Goal: Transaction & Acquisition: Purchase product/service

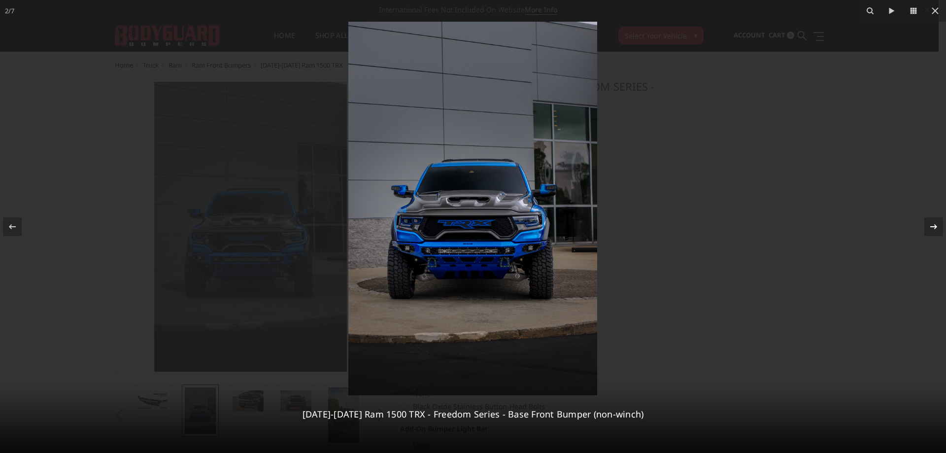
click at [927, 224] on icon at bounding box center [933, 227] width 12 height 12
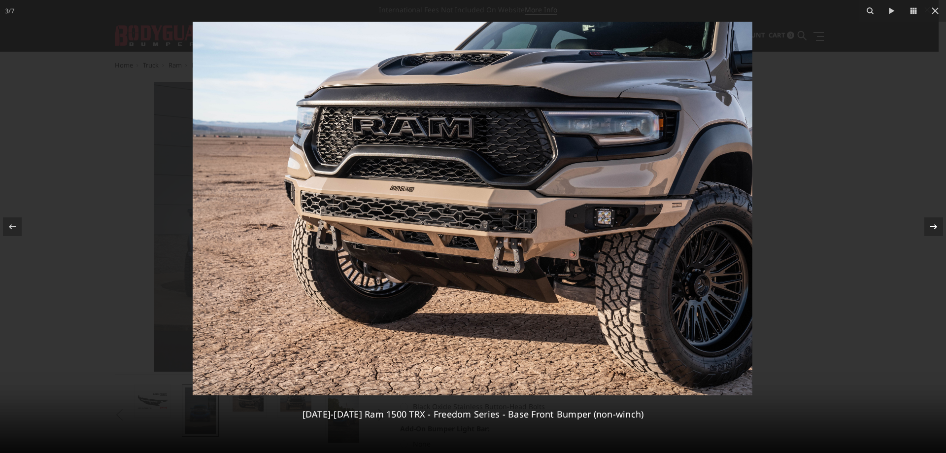
click at [930, 224] on icon at bounding box center [933, 227] width 12 height 12
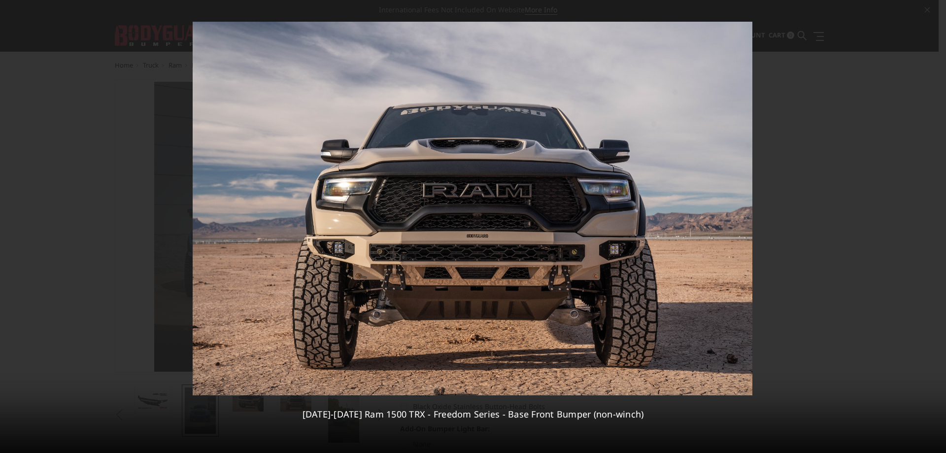
click at [930, 224] on div "4 / 7 2021-2024 Ram 1500 TRX - Freedom Series - Base Front Bumper (non-winch)" at bounding box center [473, 226] width 946 height 453
click at [930, 224] on icon at bounding box center [933, 227] width 12 height 12
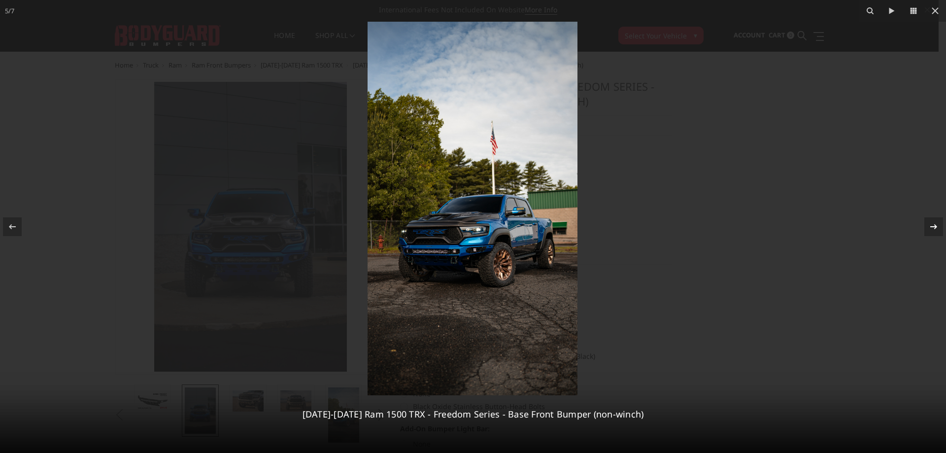
click at [929, 223] on icon at bounding box center [933, 227] width 12 height 12
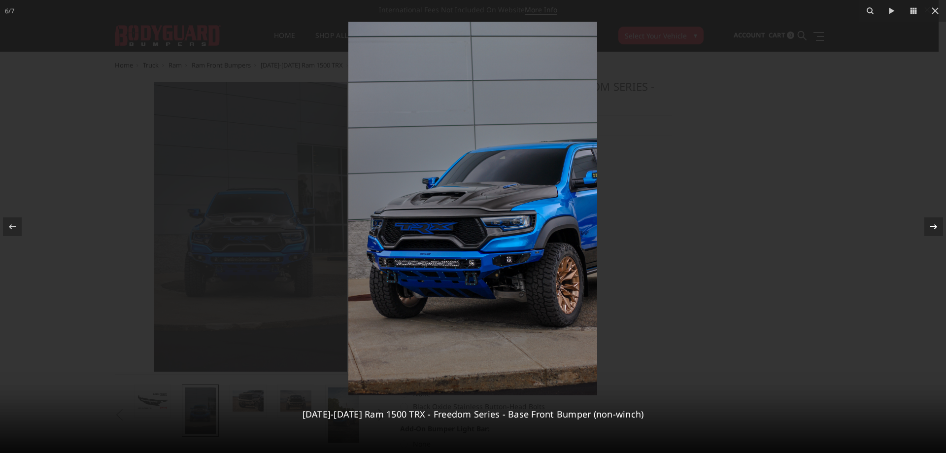
click at [929, 223] on div "6 / 7 2021-2024 Ram 1500 TRX - Freedom Series - Base Front Bumper (non-winch)" at bounding box center [473, 226] width 946 height 453
click at [929, 223] on icon at bounding box center [933, 227] width 12 height 12
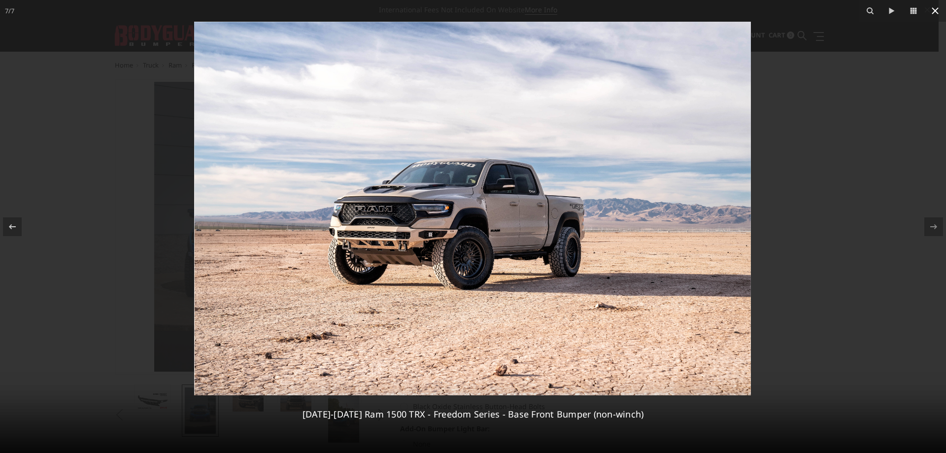
click at [936, 11] on icon at bounding box center [935, 11] width 12 height 12
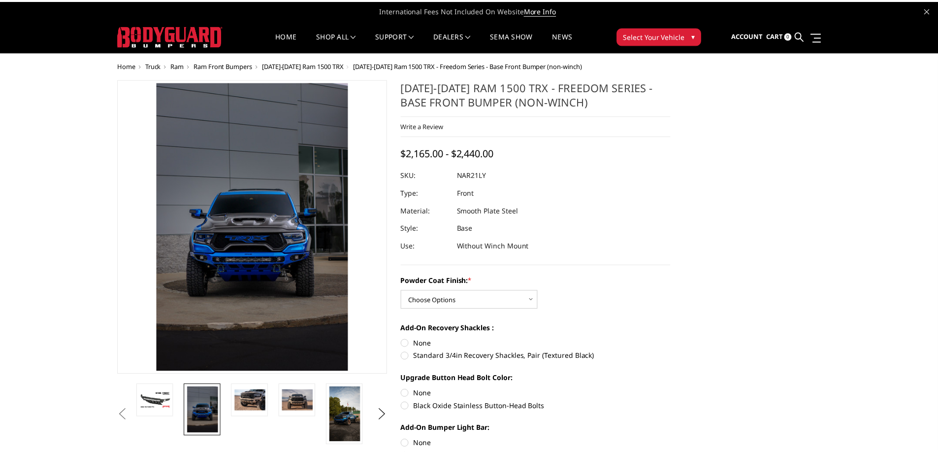
scroll to position [0, 97]
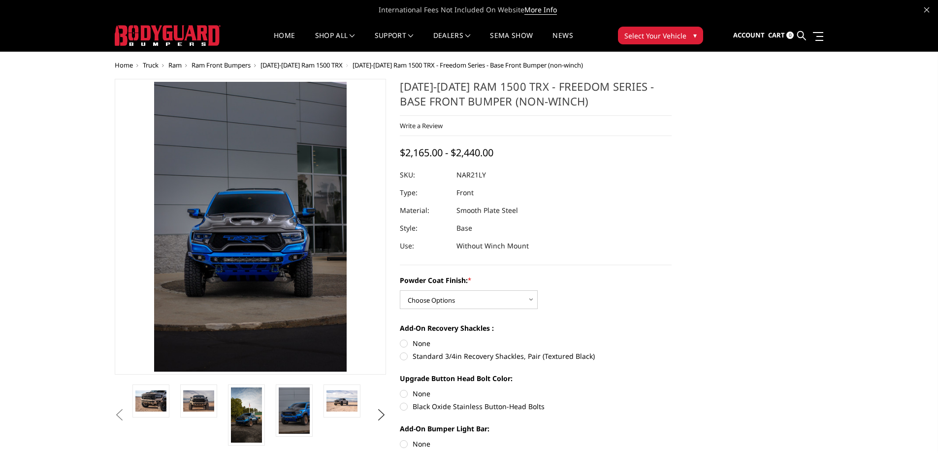
click at [284, 65] on span "[DATE]-[DATE] Ram 1500 TRX" at bounding box center [302, 65] width 82 height 9
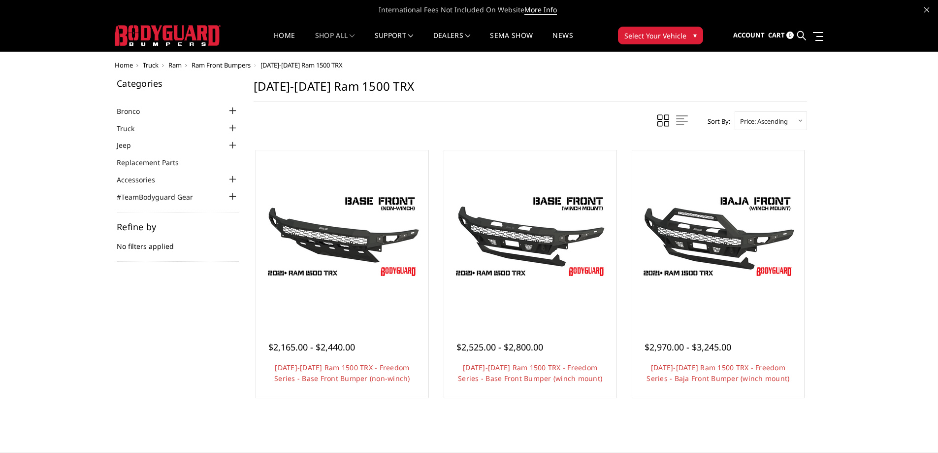
click at [182, 66] on span "Ram" at bounding box center [174, 65] width 13 height 9
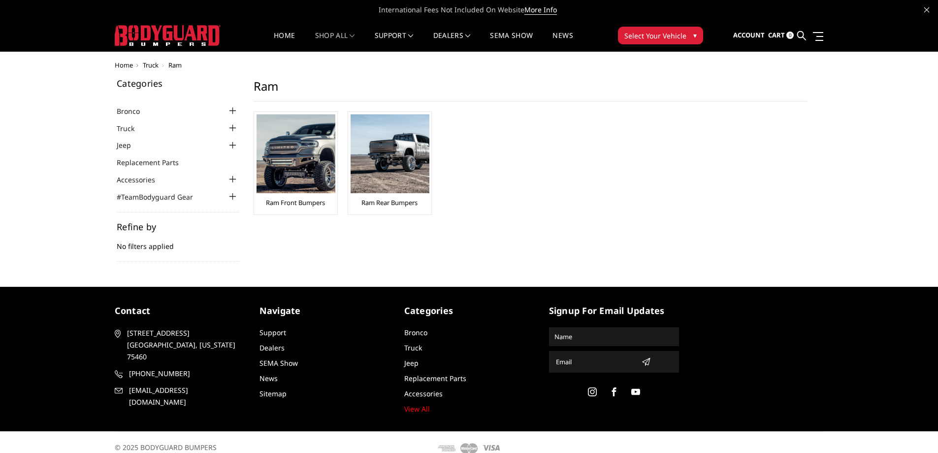
click at [703, 31] on button "Select Your Vehicle ▾" at bounding box center [660, 36] width 85 height 18
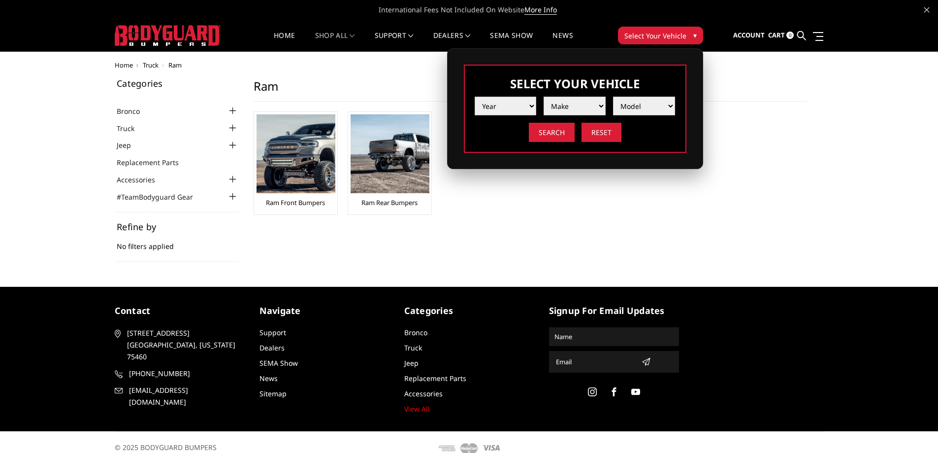
click at [504, 106] on select "Year 2025 2024 2023 2022 2021 2020 2019 2018 2017 2016 2015 2014 2013 2012 2011…" at bounding box center [506, 106] width 62 height 19
select select "yr_2023"
click at [475, 97] on select "Year 2025 2024 2023 2022 2021 2020 2019 2018 2017 2016 2015 2014 2013 2012 2011…" at bounding box center [506, 106] width 62 height 19
click at [567, 103] on select "Make Chevrolet Ford GMC Ram Toyota" at bounding box center [575, 106] width 62 height 19
select select "mk_ram"
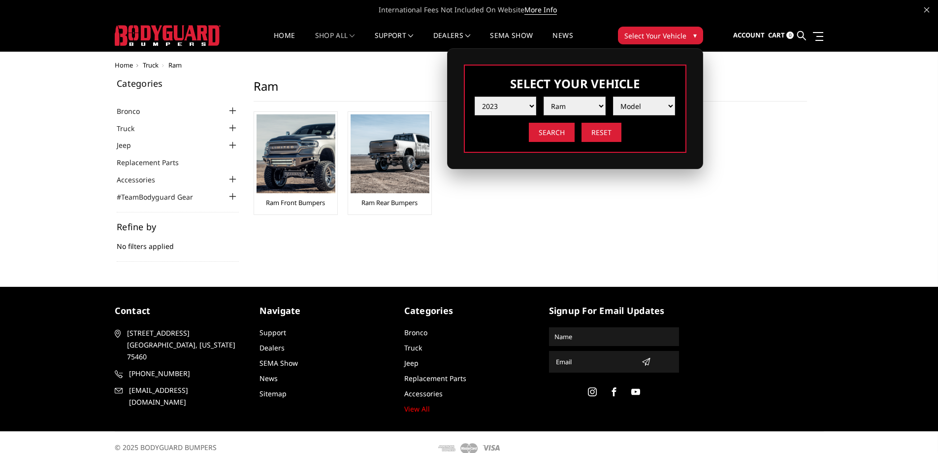
click at [544, 97] on select "Make Chevrolet Ford GMC Ram Toyota" at bounding box center [575, 106] width 62 height 19
click at [640, 111] on select "Model 1500 6-Lug 1500 Rebel 2500 / 3500 4500 / 5500 TRX" at bounding box center [644, 106] width 62 height 19
select select "md_trx"
click at [613, 97] on select "Model 1500 6-Lug 1500 Rebel 2500 / 3500 4500 / 5500 TRX" at bounding box center [644, 106] width 62 height 19
click at [535, 130] on input "Search" at bounding box center [552, 132] width 46 height 19
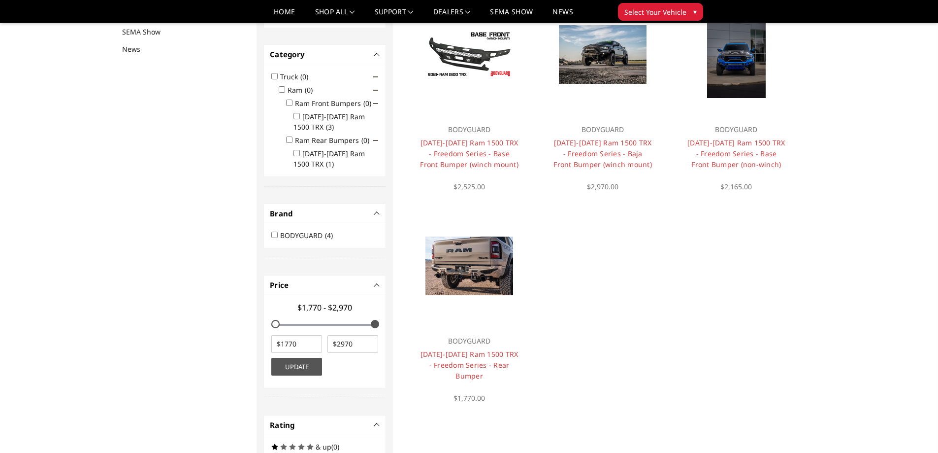
scroll to position [128, 0]
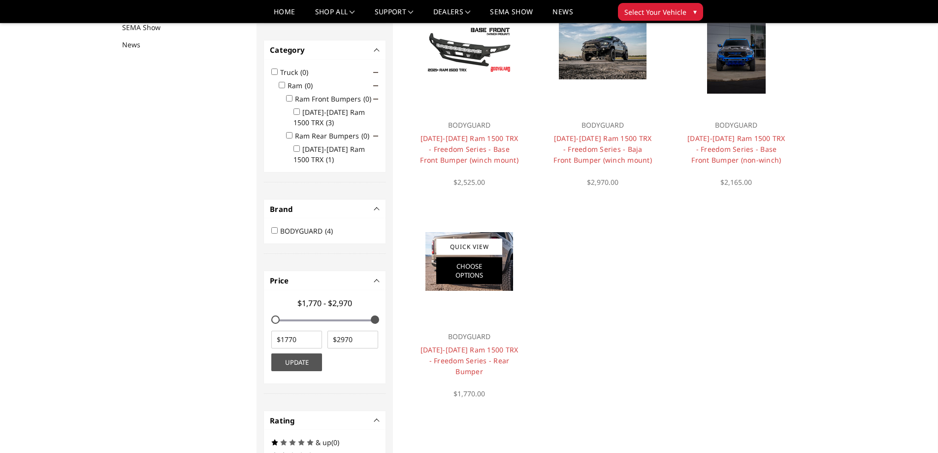
click at [491, 264] on link "Choose Options" at bounding box center [469, 270] width 66 height 27
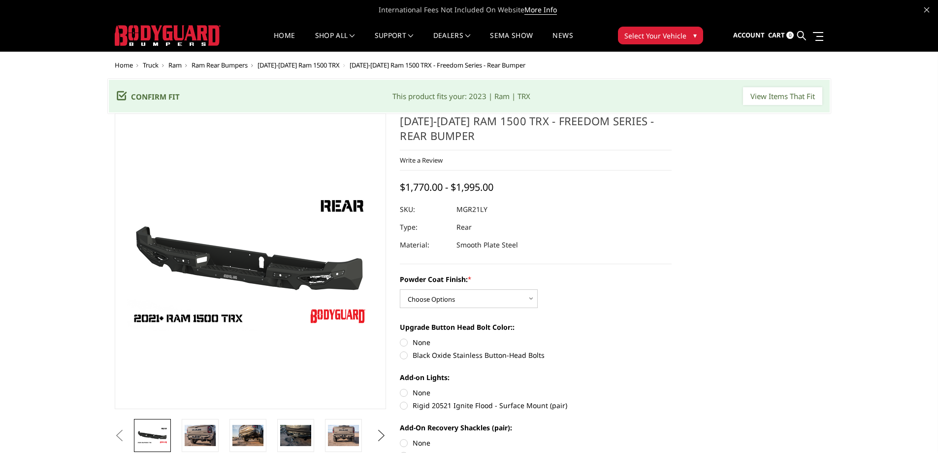
click at [386, 433] on button "Next" at bounding box center [381, 435] width 15 height 15
click at [373, 431] on ul "Previous Next" at bounding box center [250, 435] width 277 height 33
click at [380, 435] on button "Next" at bounding box center [381, 435] width 15 height 15
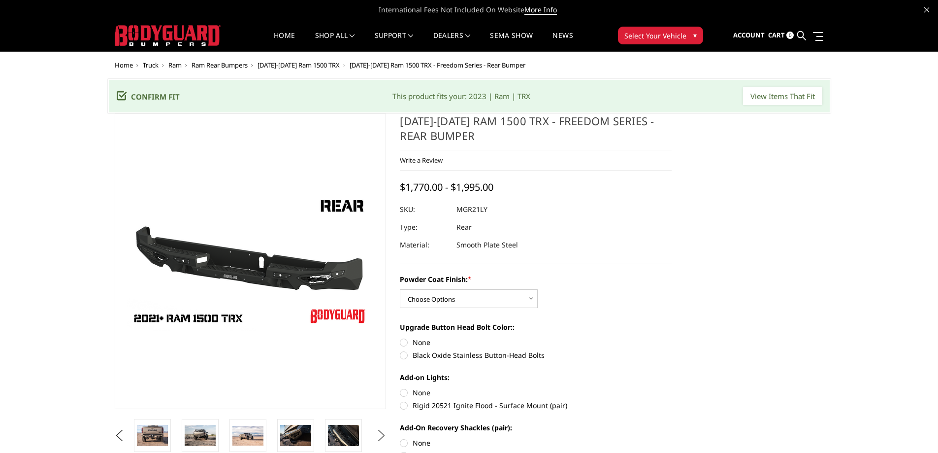
click at [377, 434] on button "Next" at bounding box center [381, 435] width 15 height 15
click at [255, 432] on img at bounding box center [247, 435] width 31 height 21
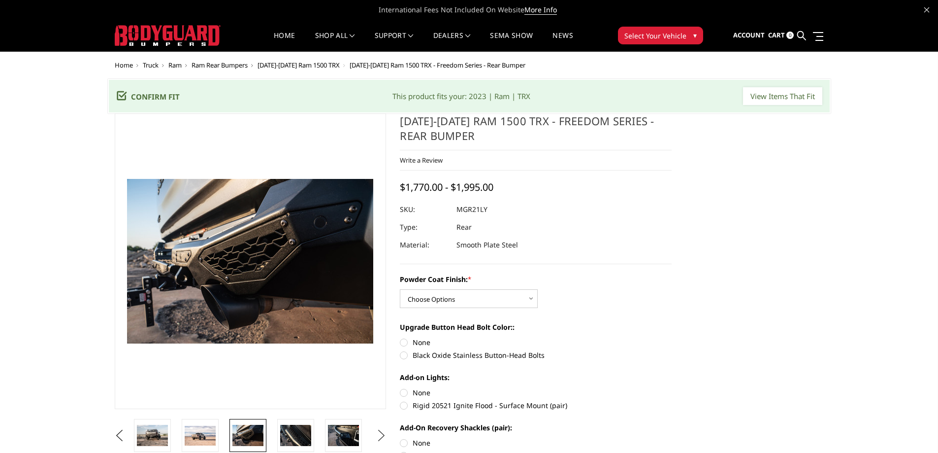
click at [381, 432] on button "Next" at bounding box center [381, 435] width 15 height 15
click at [382, 432] on button "Next" at bounding box center [381, 435] width 15 height 15
click at [383, 433] on button "Next" at bounding box center [381, 435] width 15 height 15
click at [381, 437] on button "Next" at bounding box center [381, 435] width 15 height 15
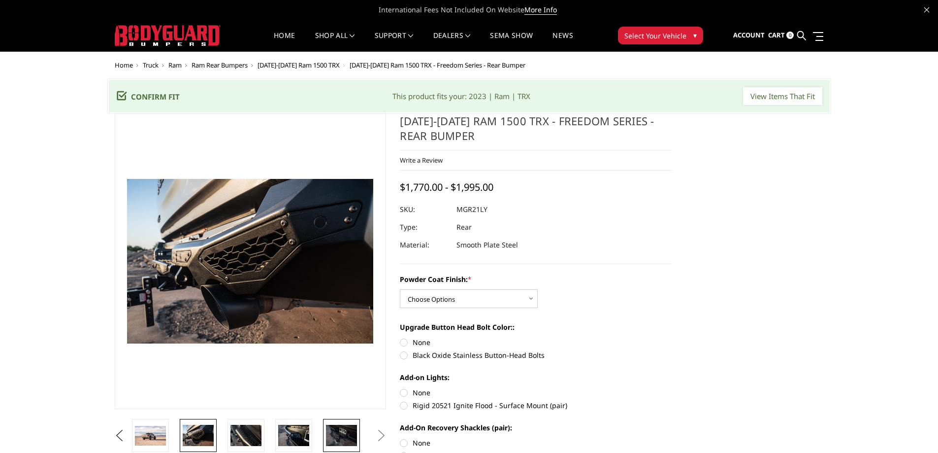
drag, startPoint x: 364, startPoint y: 436, endPoint x: 344, endPoint y: 436, distance: 19.7
click at [353, 436] on li at bounding box center [345, 435] width 48 height 33
click at [342, 436] on img at bounding box center [343, 435] width 31 height 21
